Goal: Obtain resource: Download file/media

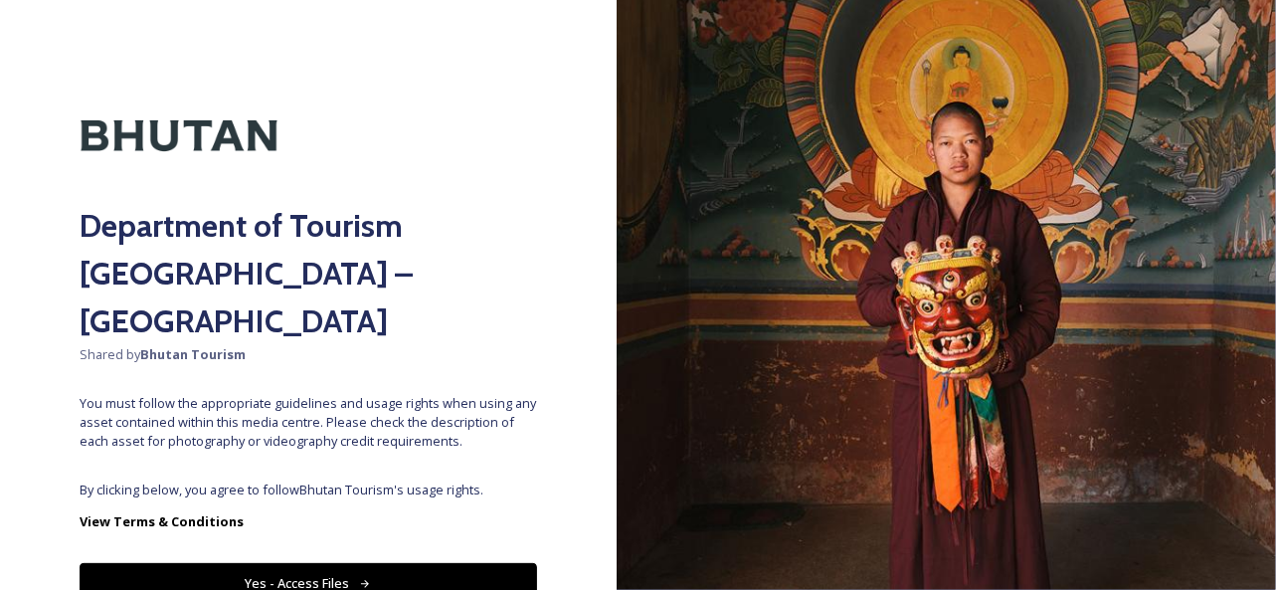
click at [266, 563] on button "Yes - Access Files" at bounding box center [308, 583] width 457 height 41
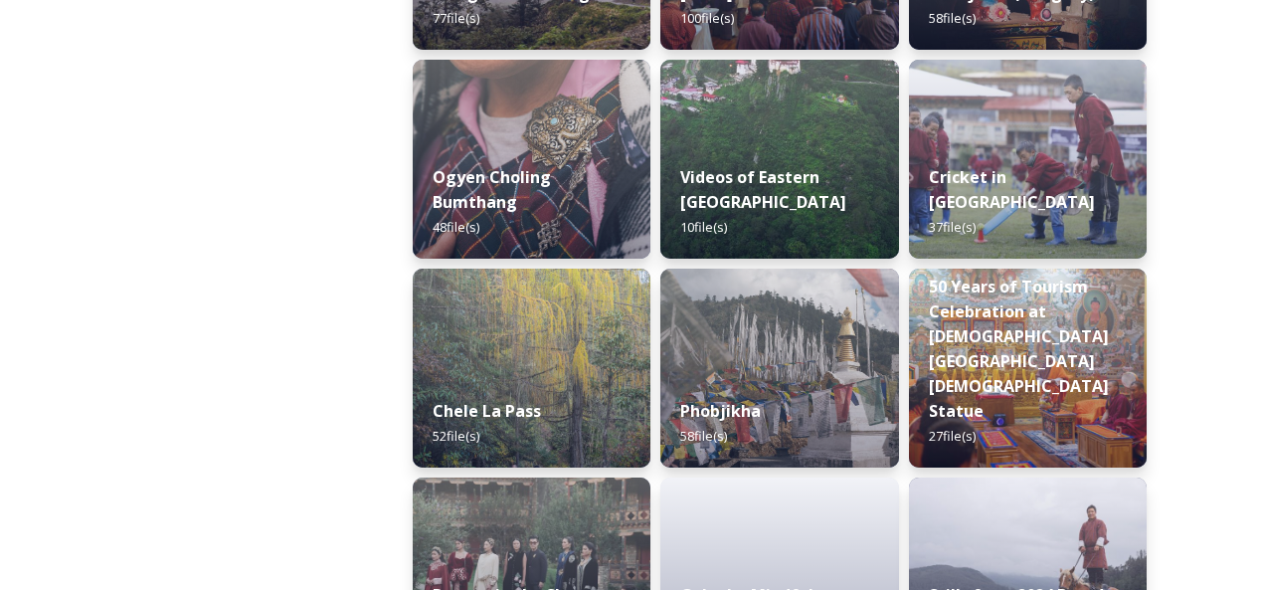
scroll to position [3496, 0]
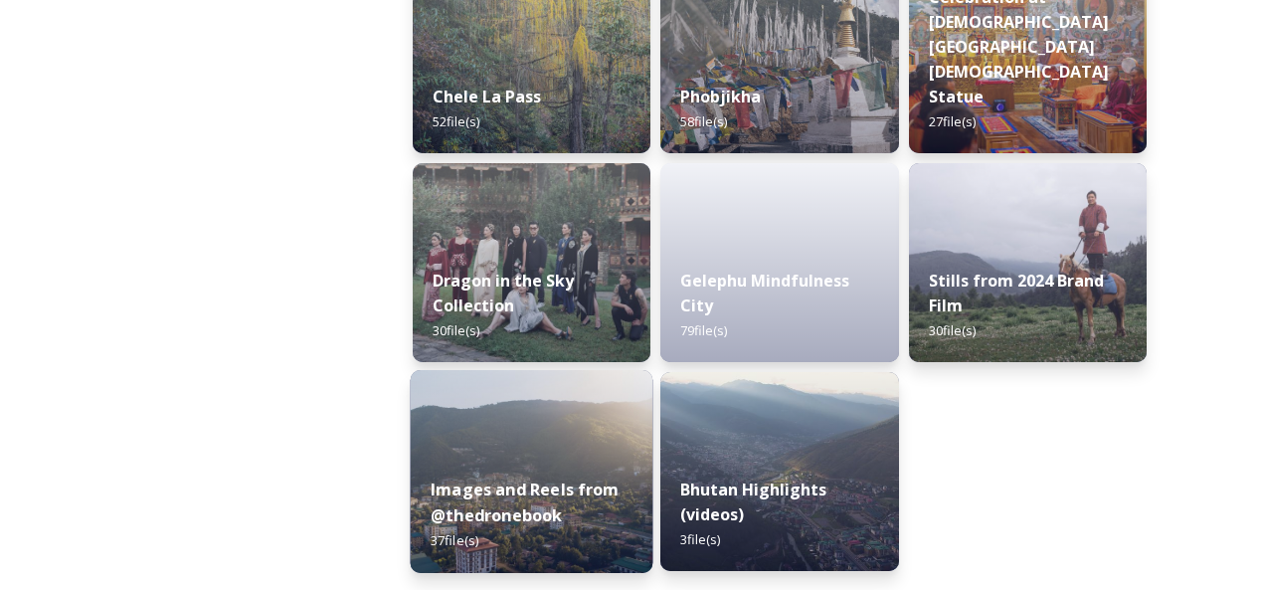
click at [513, 486] on strong "Images and Reels from @thedronebook" at bounding box center [525, 502] width 189 height 48
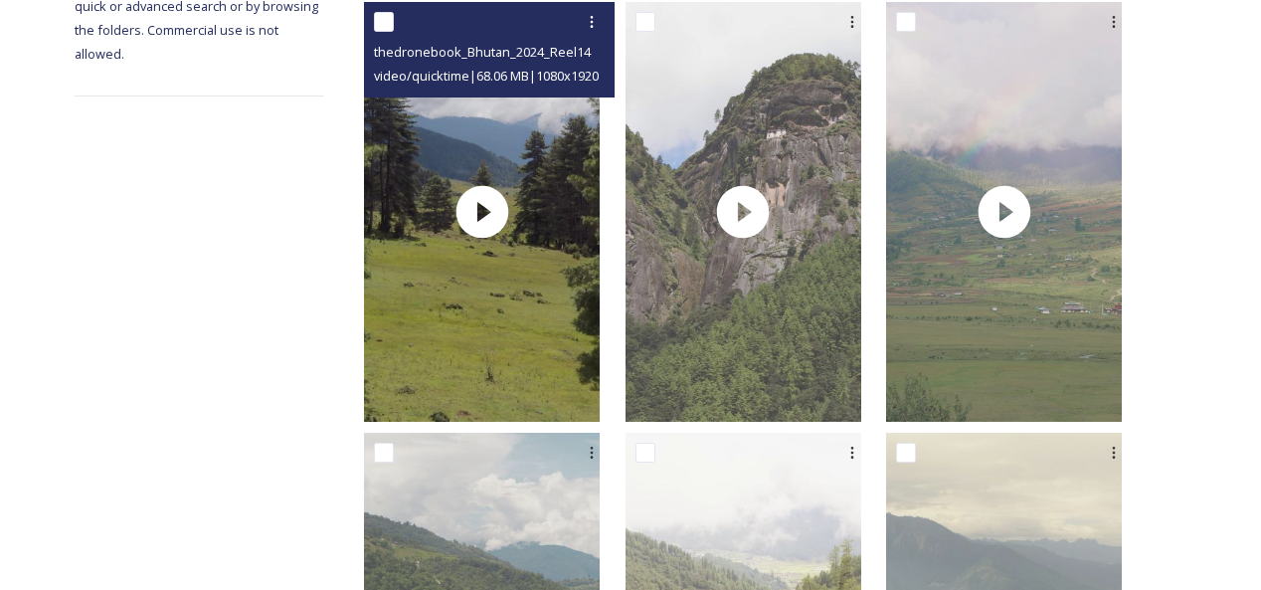
scroll to position [398, 0]
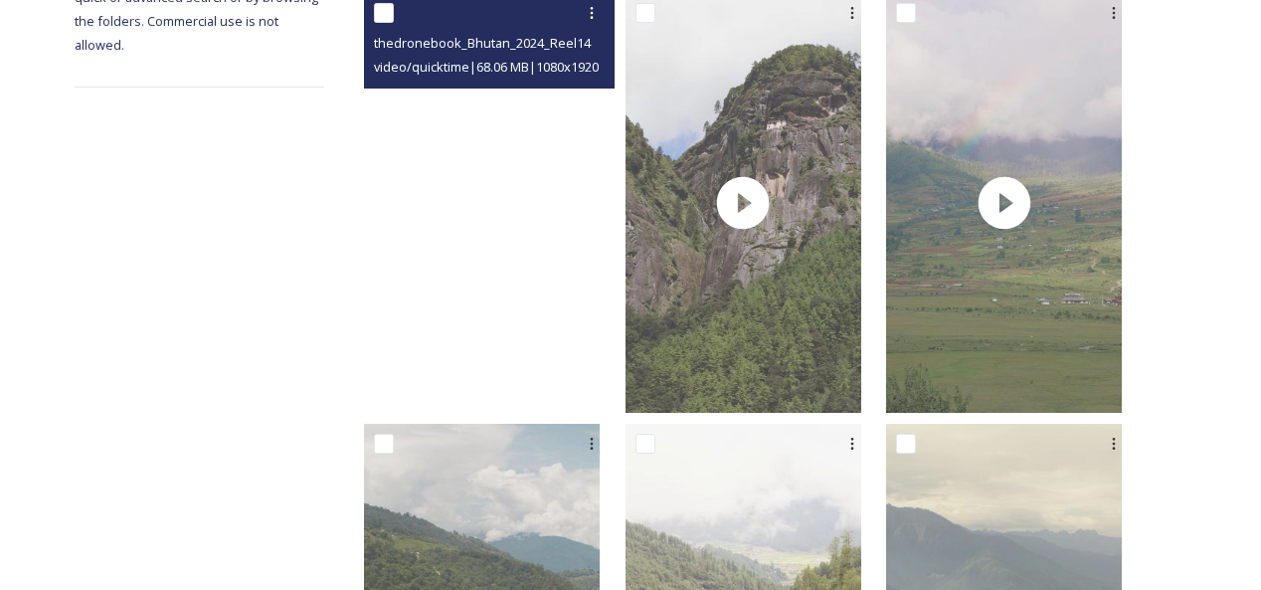
click at [519, 213] on video "thedronebook_Bhutan_2024_Reel14.mov" at bounding box center [482, 202] width 236 height 419
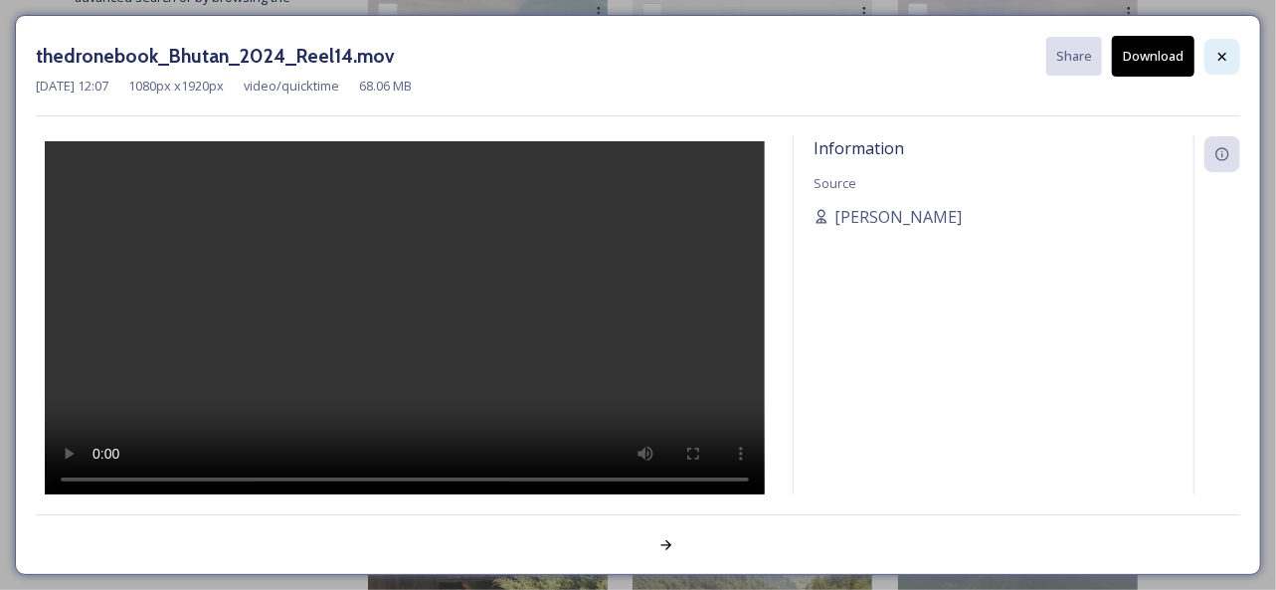
click at [1221, 49] on icon at bounding box center [1222, 57] width 16 height 16
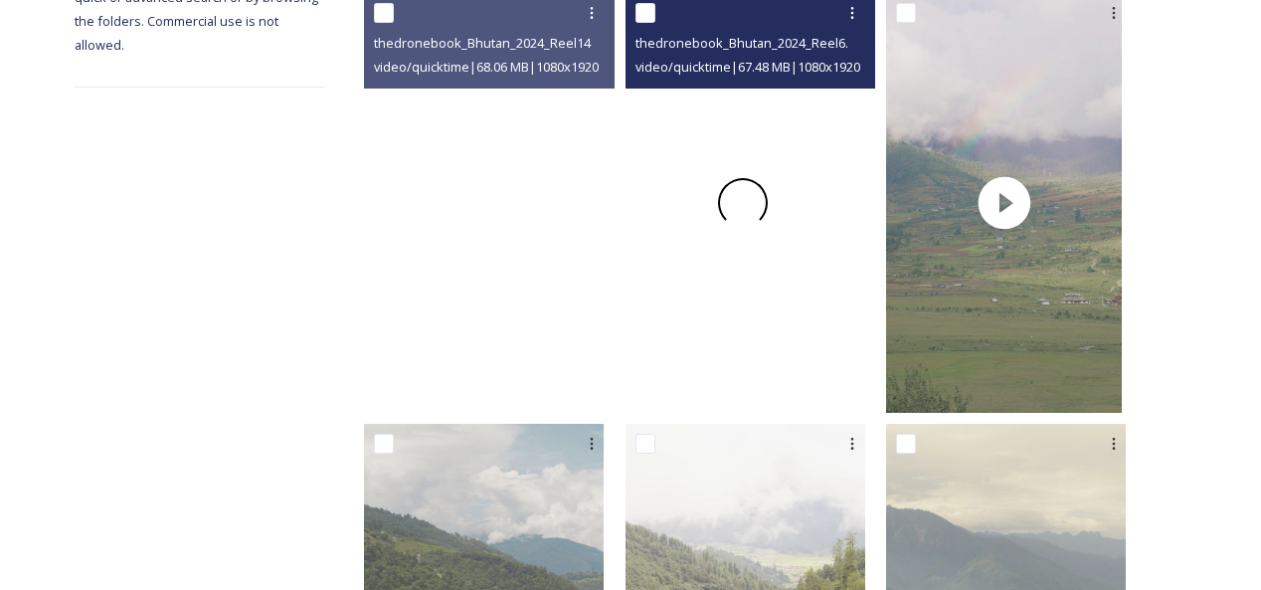
click at [768, 210] on span at bounding box center [743, 203] width 50 height 50
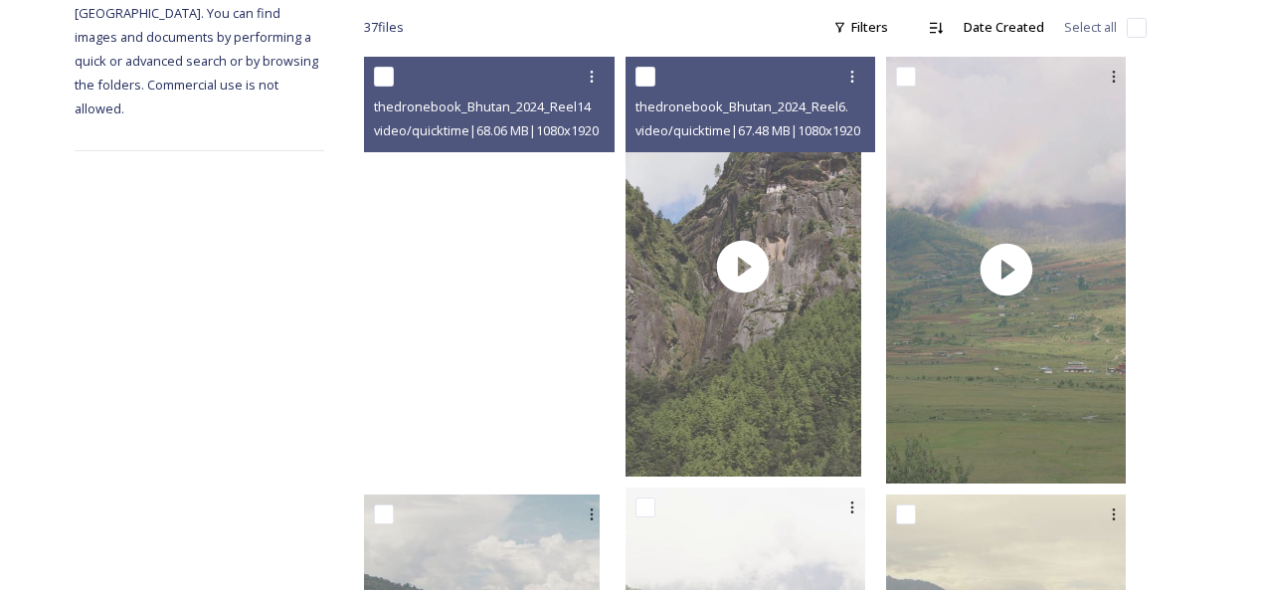
scroll to position [99, 0]
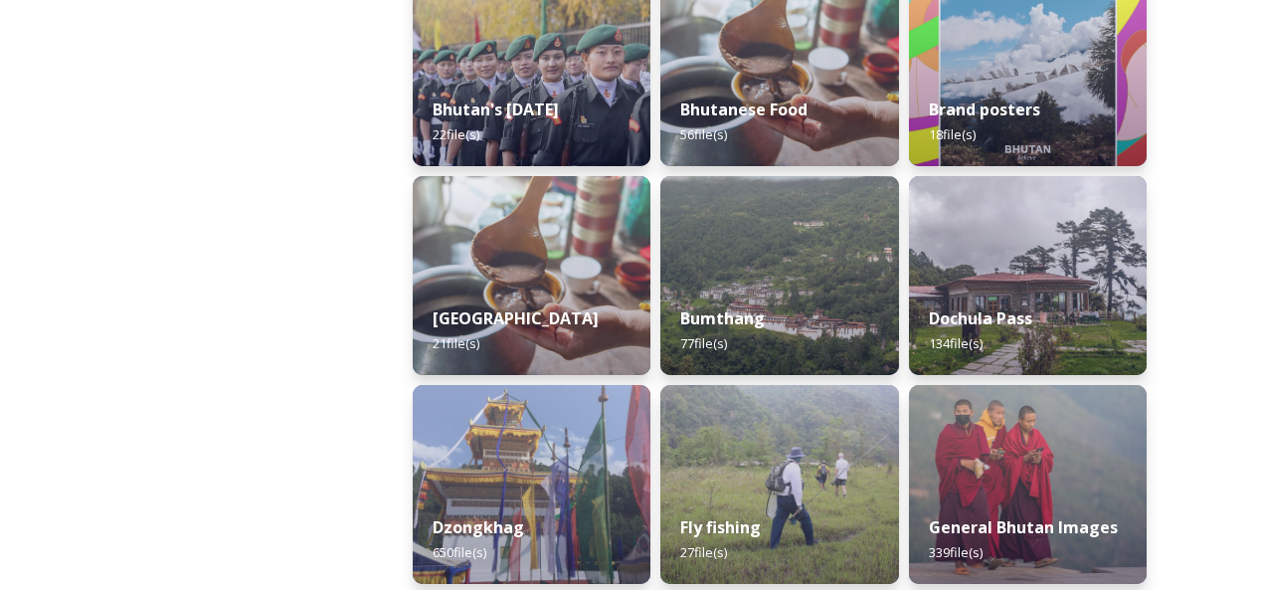
scroll to position [3496, 0]
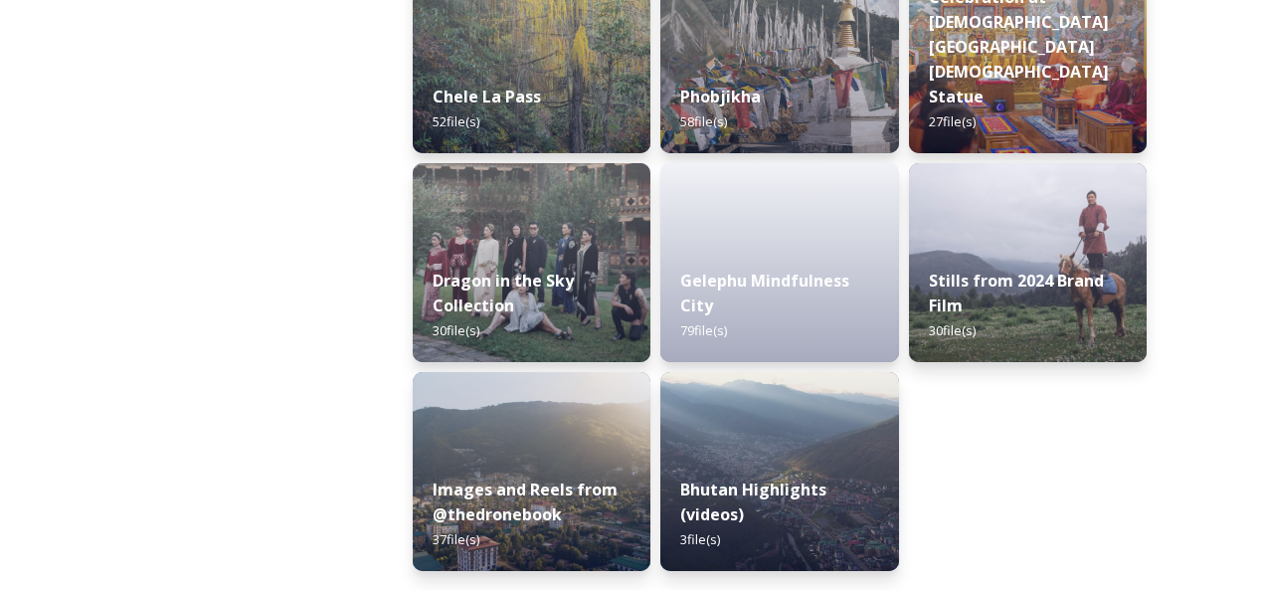
drag, startPoint x: 1016, startPoint y: 294, endPoint x: 1120, endPoint y: 423, distance: 164.8
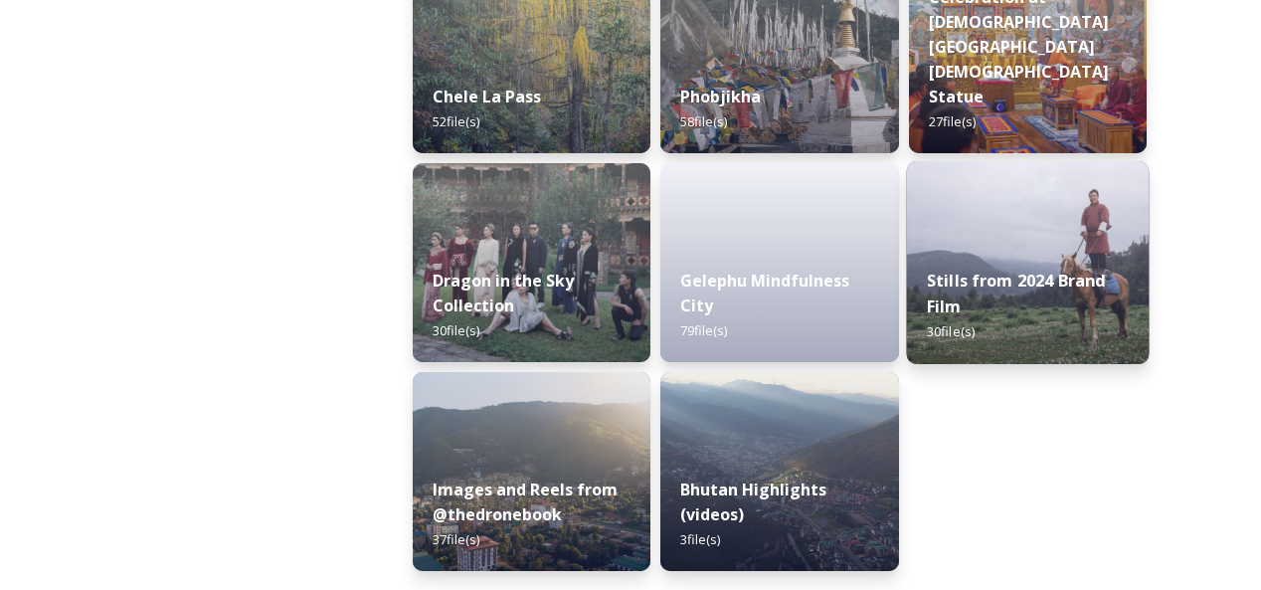
click at [995, 288] on strong "Stills from 2024 Brand Film" at bounding box center [1016, 293] width 179 height 48
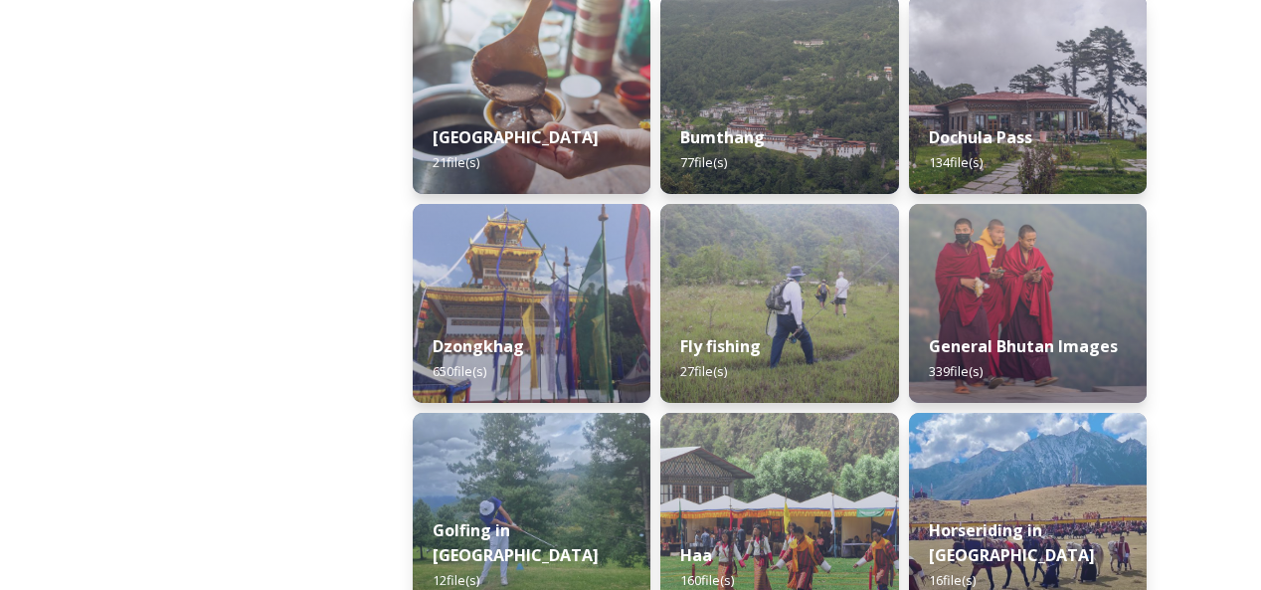
scroll to position [3496, 0]
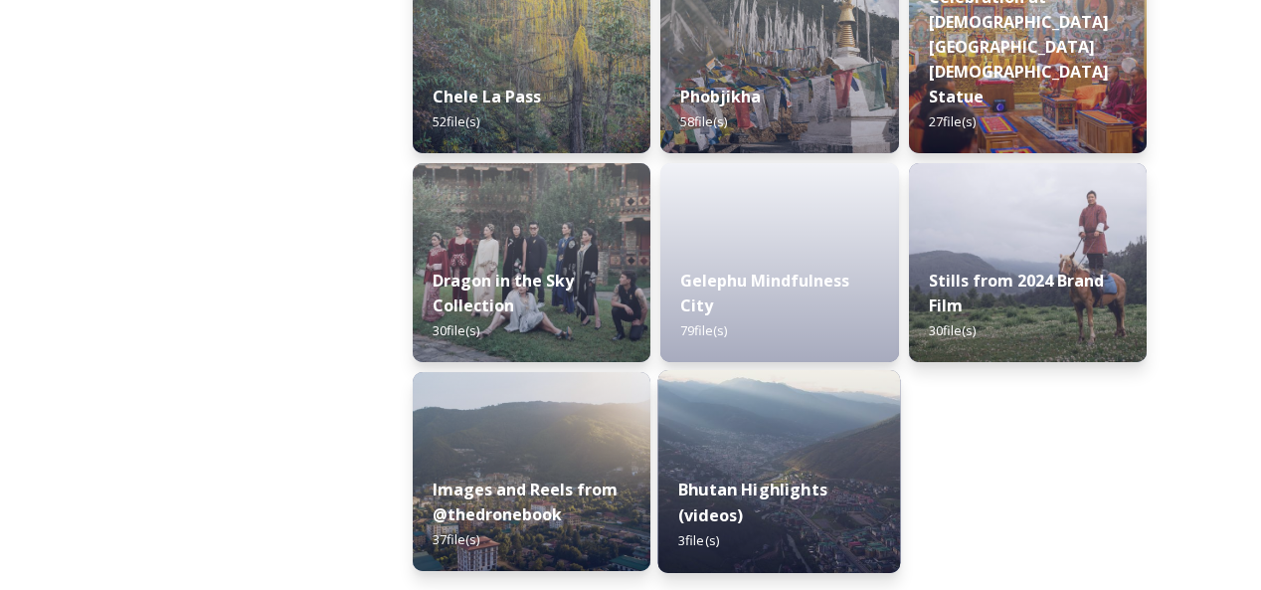
click at [721, 510] on strong "Bhutan Highlights (videos)" at bounding box center [752, 502] width 149 height 48
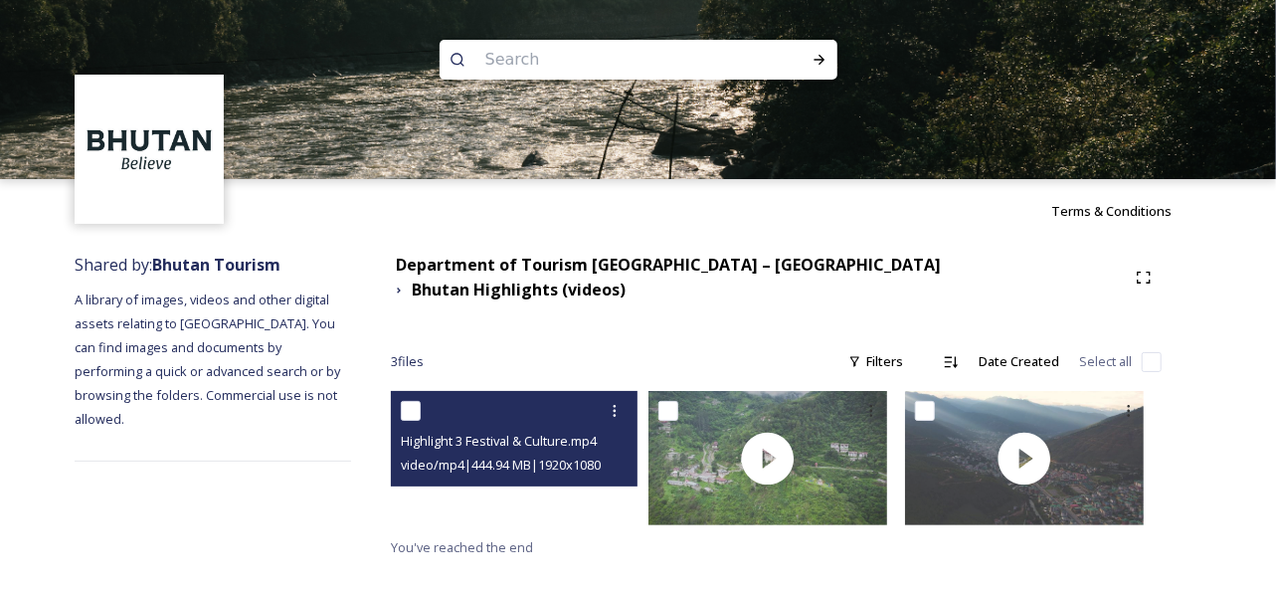
click at [567, 486] on video "Highlight 3 Festival & Culture.mp4" at bounding box center [510, 458] width 239 height 134
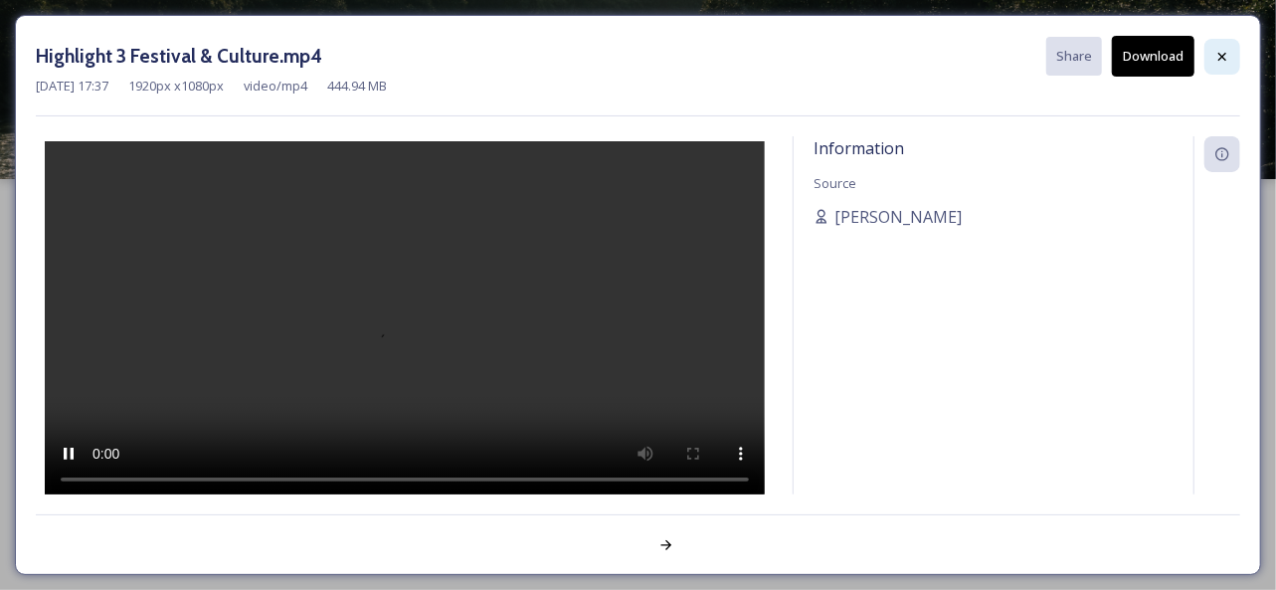
click at [1228, 46] on div at bounding box center [1222, 57] width 36 height 36
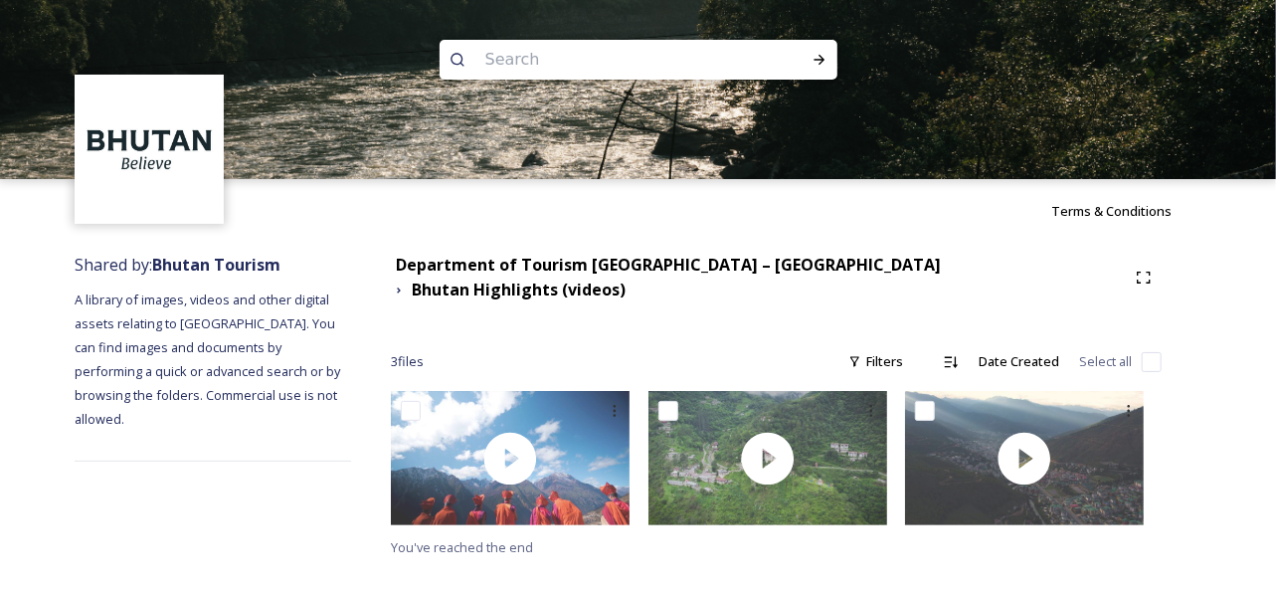
click at [0, 499] on div "Shared by: Bhutan Tourism A library of images, videos and other digital assets …" at bounding box center [638, 406] width 1276 height 326
drag, startPoint x: 416, startPoint y: 341, endPoint x: 462, endPoint y: 341, distance: 46.7
click at [462, 342] on div "3 file s Filters Date Created Select all" at bounding box center [776, 361] width 771 height 39
click at [412, 225] on div "Terms & Conditions" at bounding box center [638, 211] width 1276 height 64
